Goal: Book appointment/travel/reservation

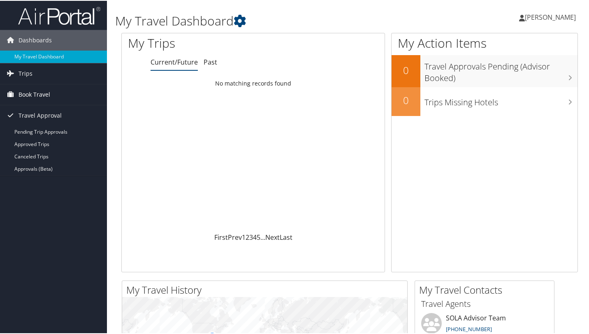
click at [30, 93] on span "Book Travel" at bounding box center [35, 94] width 32 height 21
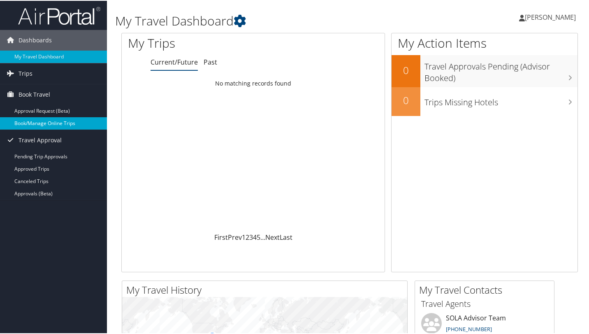
click at [35, 117] on link "Book/Manage Online Trips" at bounding box center [53, 122] width 107 height 12
